Goal: Find contact information: Find contact information

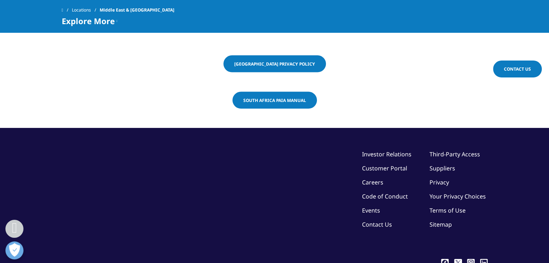
scroll to position [1390, 0]
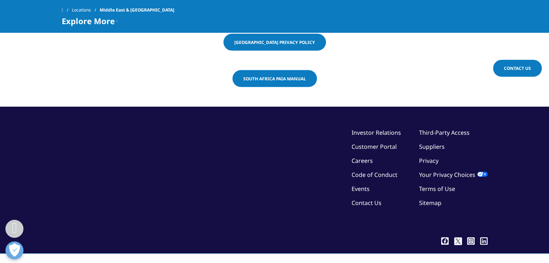
click at [372, 199] on link "Contact Us" at bounding box center [366, 203] width 30 height 8
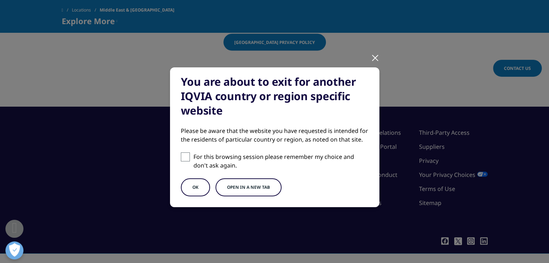
click at [181, 158] on span at bounding box center [185, 157] width 9 height 9
click at [181, 158] on input "For this browsing session please remember my choice and don't ask again." at bounding box center [185, 157] width 9 height 9
checkbox input "true"
drag, startPoint x: 186, startPoint y: 187, endPoint x: 196, endPoint y: 196, distance: 13.5
click at [186, 188] on button "OK" at bounding box center [195, 188] width 29 height 18
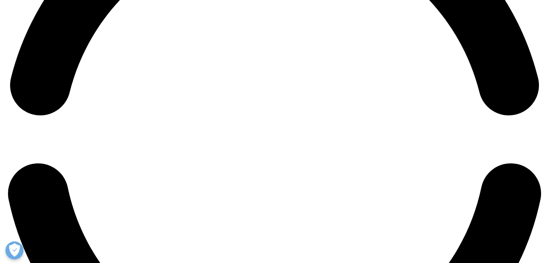
scroll to position [1238, 0]
